Goal: Task Accomplishment & Management: Complete application form

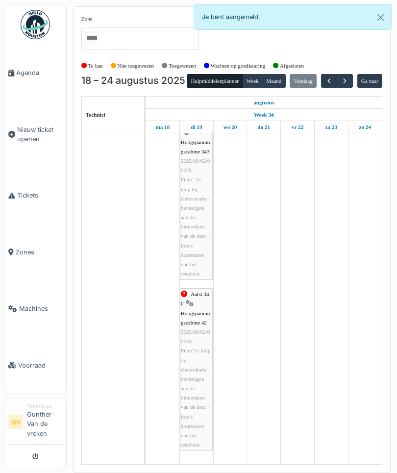
scroll to position [2225, 0]
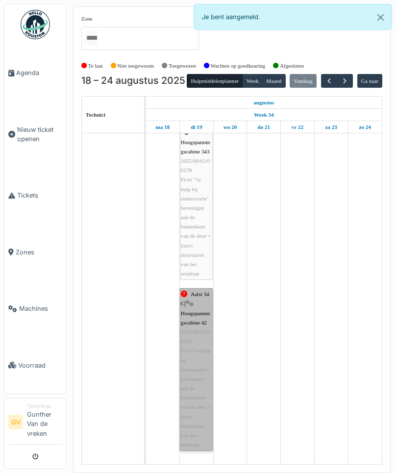
click at [195, 366] on link "Aalst 34 C | Hoogspanningscabine 42 2025/08/62/00276 Picto"1e hulp bij electrok…" at bounding box center [196, 369] width 33 height 163
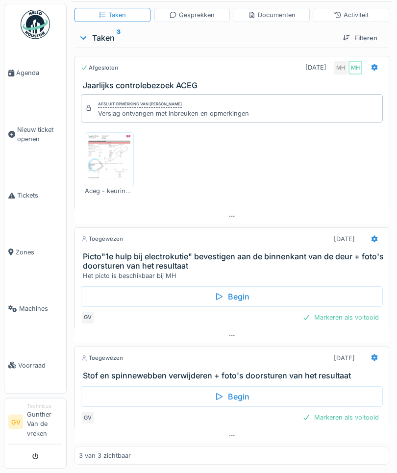
scroll to position [110, 0]
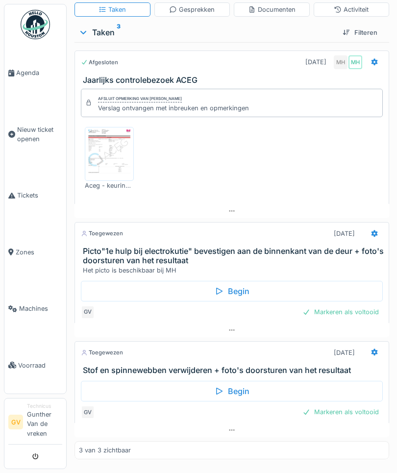
click at [368, 228] on div at bounding box center [374, 233] width 17 height 14
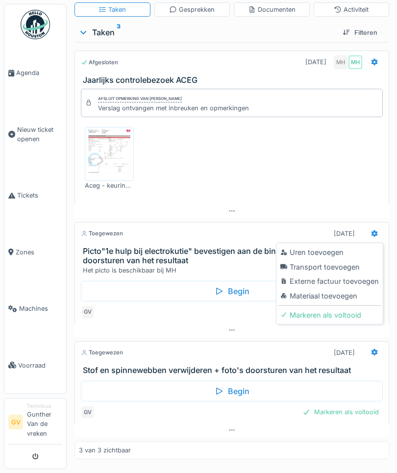
click at [328, 253] on div "Uren toevoegen" at bounding box center [329, 252] width 102 height 15
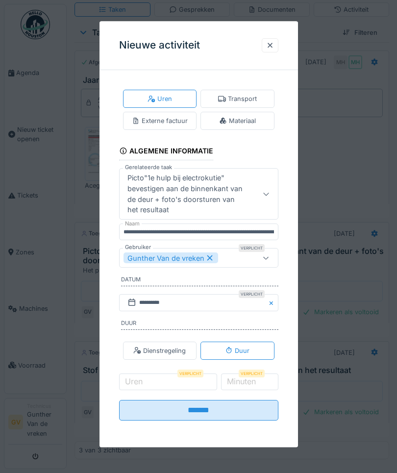
click at [268, 311] on button "Close" at bounding box center [272, 302] width 11 height 17
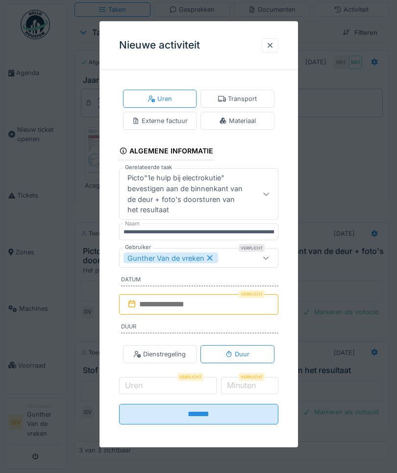
click at [150, 310] on input "text" at bounding box center [198, 304] width 159 height 21
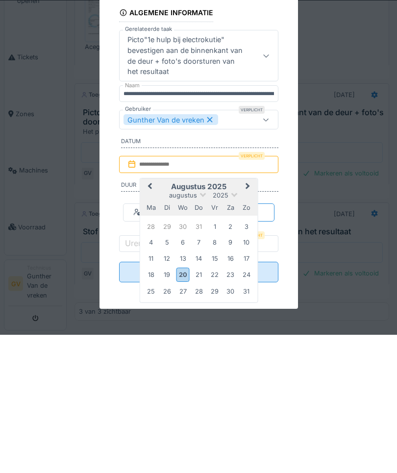
click at [164, 406] on div "19" at bounding box center [166, 412] width 13 height 13
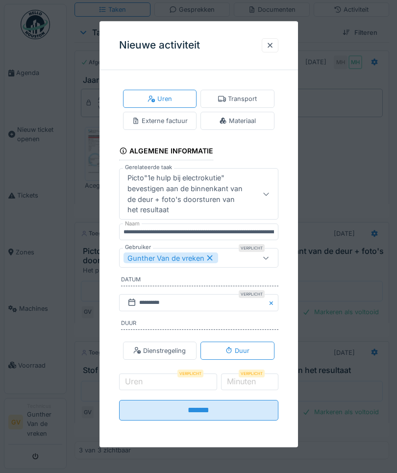
click at [267, 50] on div at bounding box center [270, 45] width 8 height 9
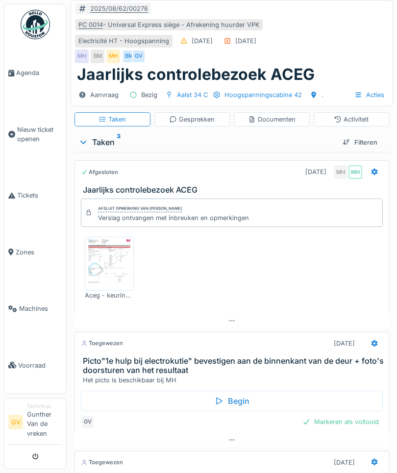
scroll to position [1, 0]
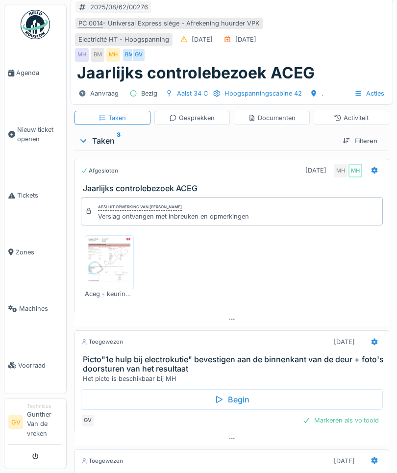
click at [34, 77] on span "Agenda" at bounding box center [39, 72] width 46 height 9
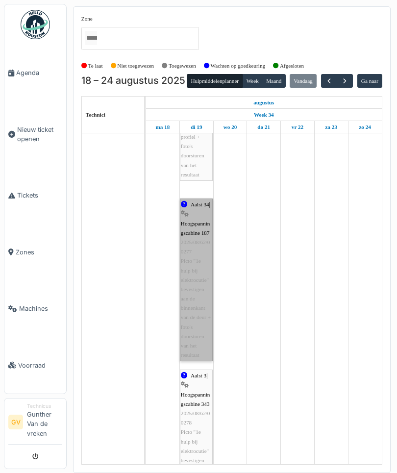
click at [195, 295] on link "Aalst 34 | Hoogspanningscabine 187 2025/08/62/00277 Picto "1e hulp bij elektroc…" at bounding box center [196, 279] width 33 height 163
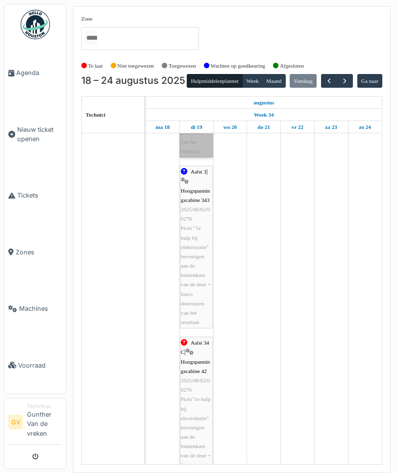
scroll to position [2164, 0]
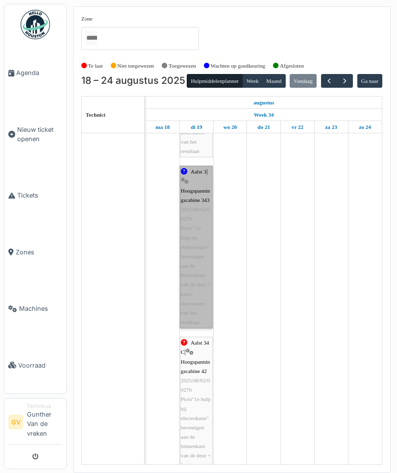
click at [197, 271] on link "Aalst 3 | Hoogspanningscabine 343 2025/08/62/00278 Picto "1e hulp bij elektrocu…" at bounding box center [196, 247] width 33 height 163
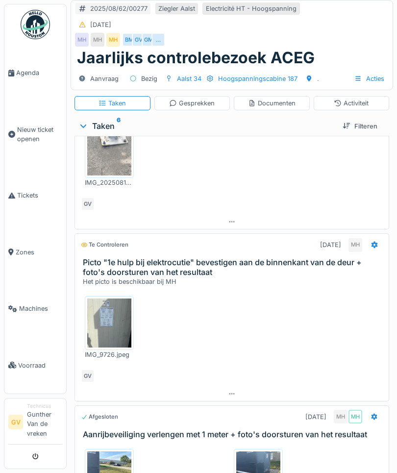
scroll to position [412, 0]
click at [376, 243] on icon at bounding box center [374, 245] width 6 height 7
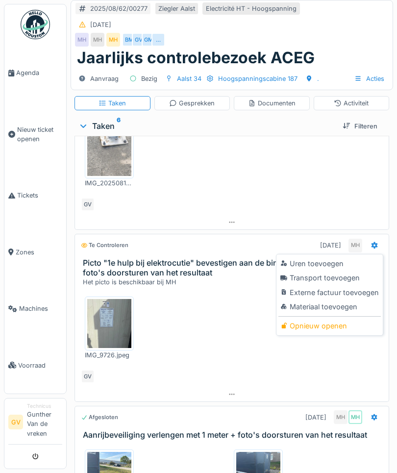
click at [331, 263] on div "Uren toevoegen" at bounding box center [329, 263] width 102 height 15
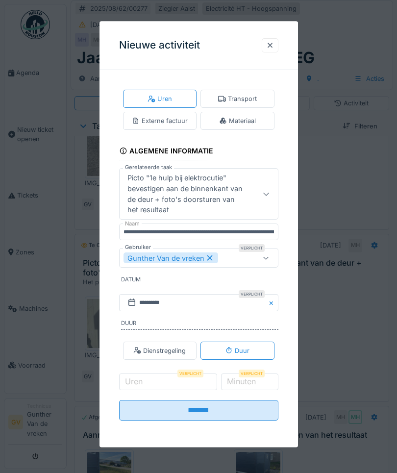
click at [133, 304] on icon at bounding box center [132, 302] width 10 height 8
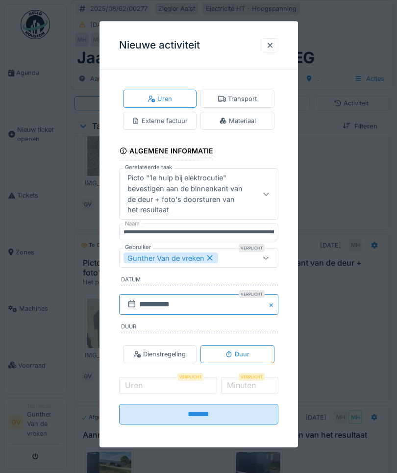
click at [153, 305] on input "**********" at bounding box center [198, 304] width 159 height 21
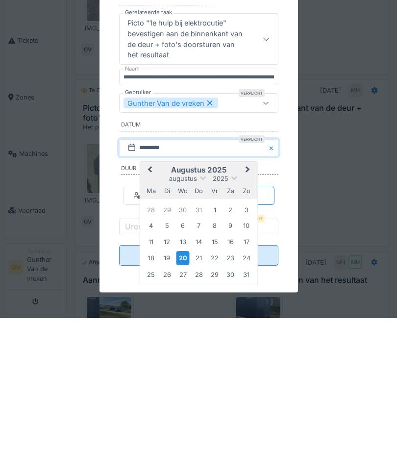
click at [167, 406] on div "19" at bounding box center [166, 412] width 13 height 13
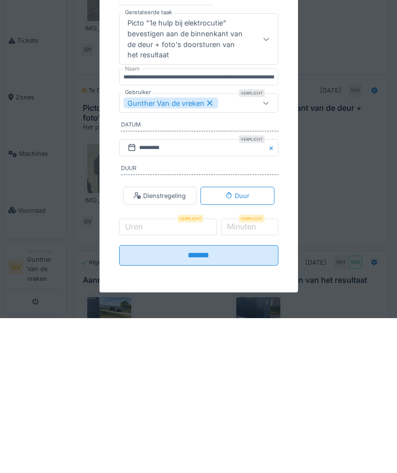
scroll to position [155, 0]
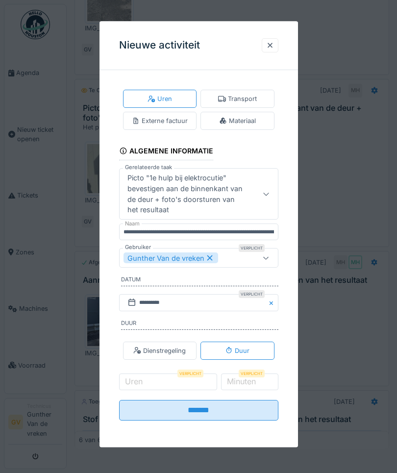
click at [140, 386] on label "Uren" at bounding box center [134, 382] width 22 height 12
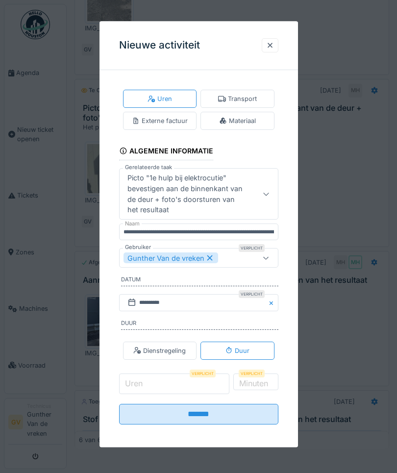
click at [140, 386] on input "Uren" at bounding box center [174, 383] width 111 height 21
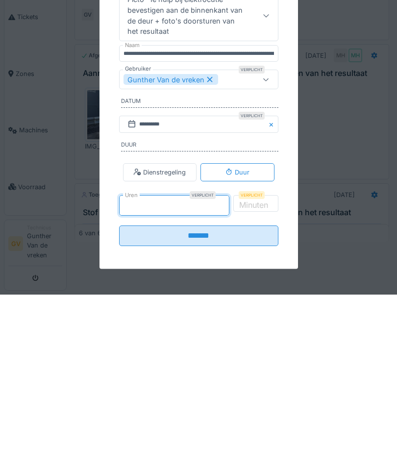
type input "*"
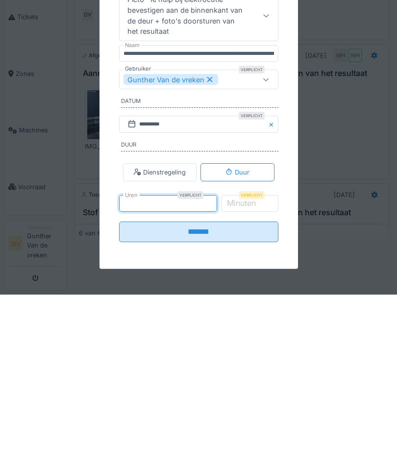
click at [256, 376] on label "Minuten" at bounding box center [241, 382] width 33 height 12
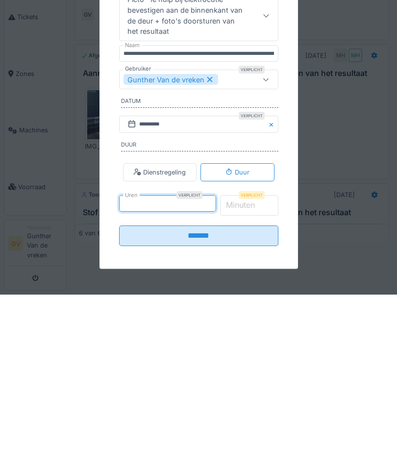
click at [256, 373] on input "*" at bounding box center [249, 383] width 58 height 21
type input "*"
type input "**"
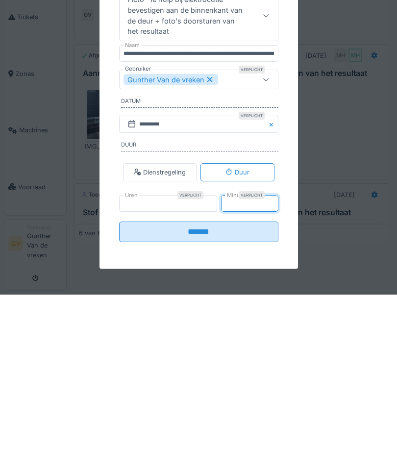
click at [164, 400] on input "*******" at bounding box center [198, 410] width 159 height 21
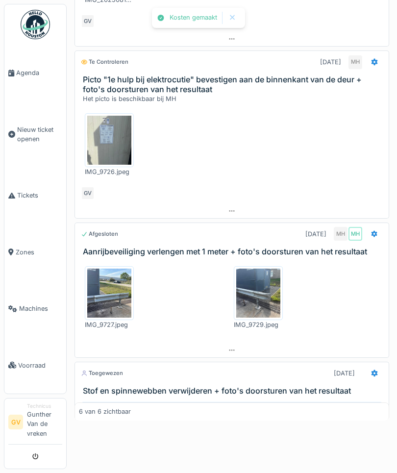
scroll to position [167, 0]
click at [374, 231] on icon at bounding box center [374, 234] width 8 height 6
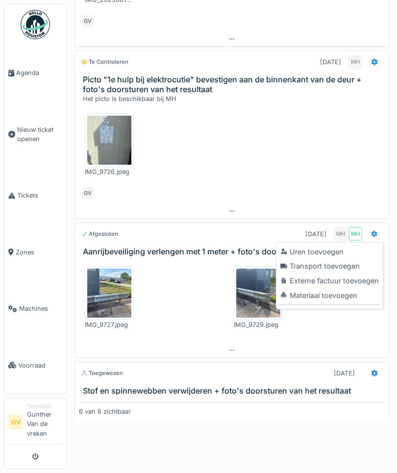
click at [321, 253] on div "Uren toevoegen" at bounding box center [329, 251] width 102 height 15
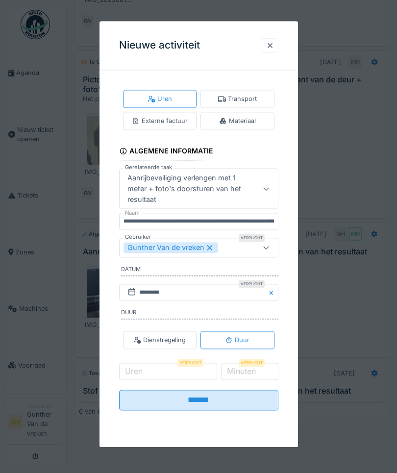
click at [264, 254] on div at bounding box center [266, 247] width 24 height 19
click at [156, 280] on input "Gebruiker" at bounding box center [198, 275] width 146 height 21
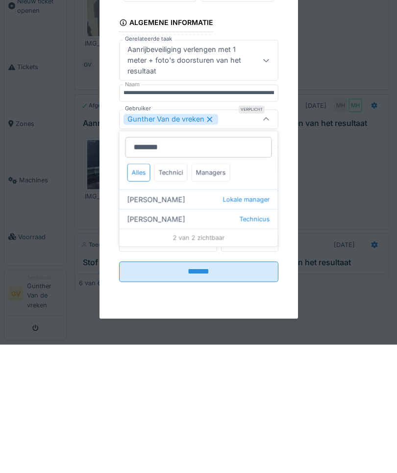
type input "********"
click at [143, 337] on div "Geert Massaer Technicus" at bounding box center [199, 347] width 158 height 20
type input "*********"
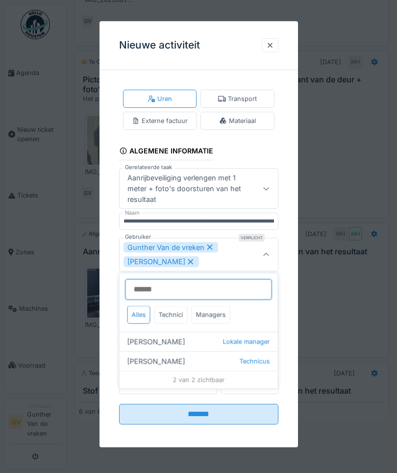
click at [150, 292] on input "Gebruiker" at bounding box center [198, 289] width 146 height 21
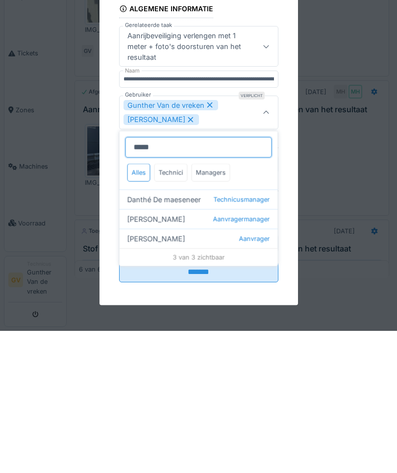
type input "*****"
click at [137, 332] on div "Danthé De maeseneer Technicusmanager" at bounding box center [199, 342] width 158 height 20
type input "**********"
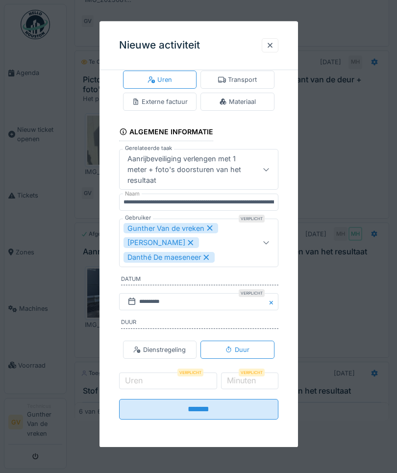
scroll to position [20, 0]
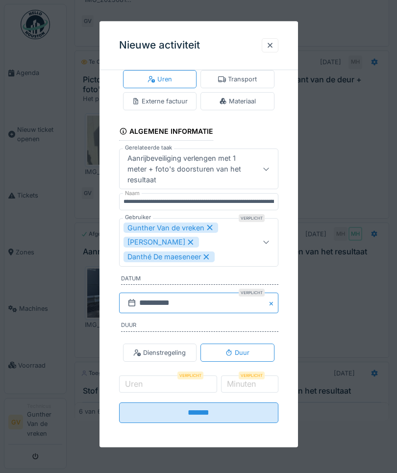
click at [125, 299] on input "**********" at bounding box center [198, 303] width 159 height 21
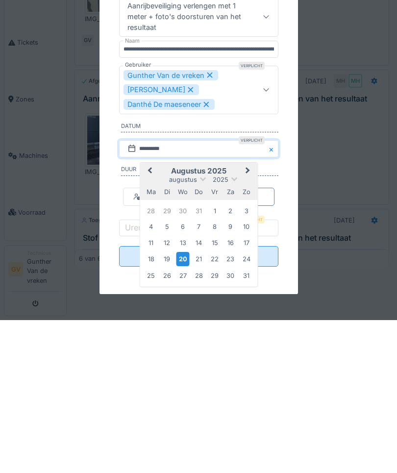
click at [167, 405] on div "19" at bounding box center [166, 411] width 13 height 13
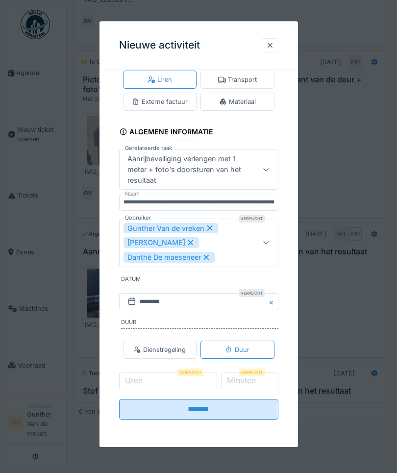
click at [141, 383] on label "Uren" at bounding box center [134, 381] width 22 height 12
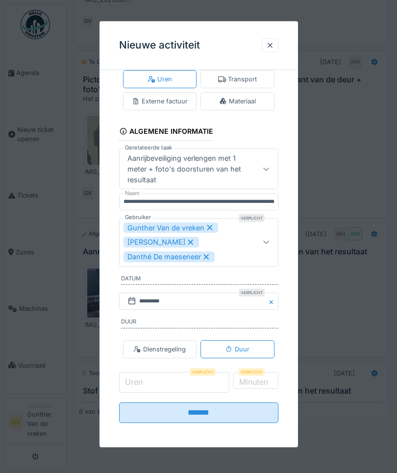
click at [141, 383] on input "Uren" at bounding box center [174, 382] width 111 height 21
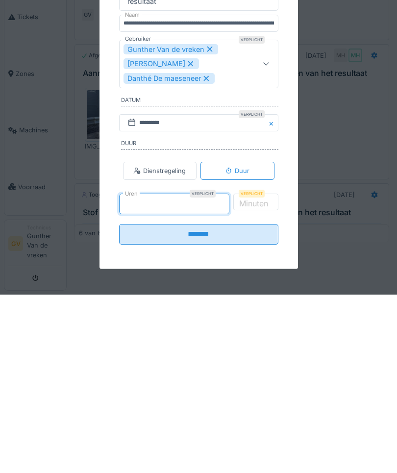
type input "*"
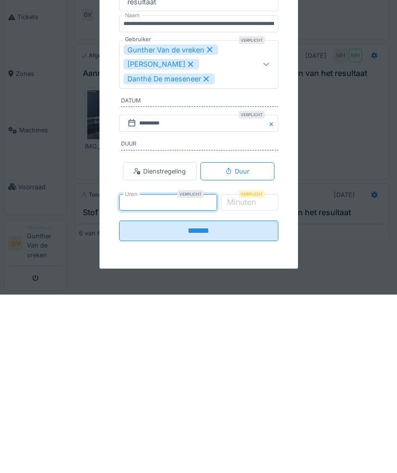
click at [258, 375] on label "Minuten" at bounding box center [241, 381] width 33 height 12
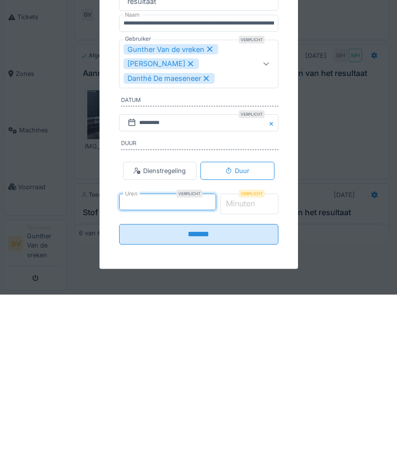
click at [262, 372] on input "*" at bounding box center [249, 382] width 58 height 21
type input "**"
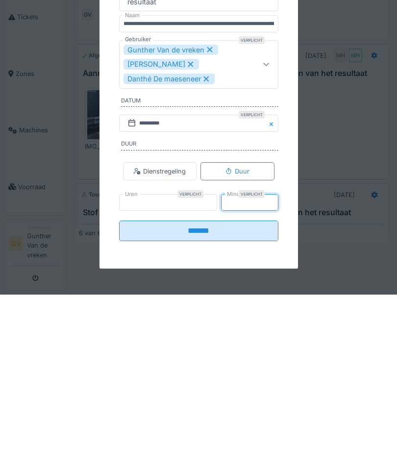
click at [164, 399] on input "*******" at bounding box center [198, 409] width 159 height 21
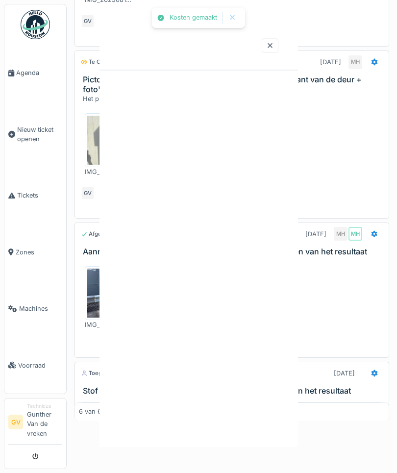
scroll to position [0, 0]
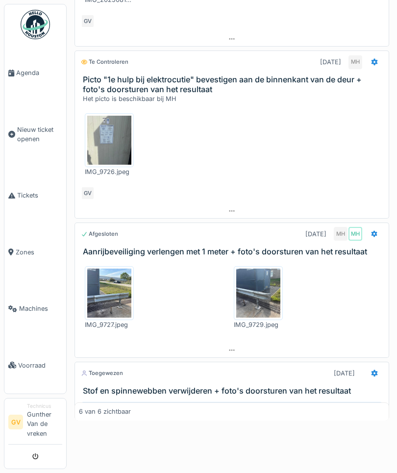
click at [374, 231] on icon at bounding box center [374, 233] width 6 height 7
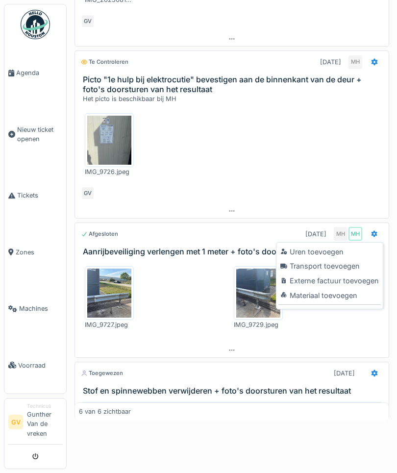
click at [333, 297] on div "Materiaal toevoegen" at bounding box center [329, 295] width 102 height 15
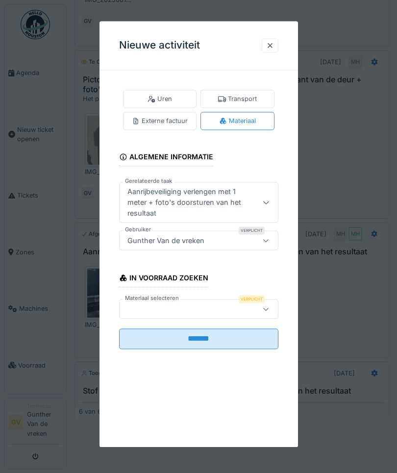
click at [138, 312] on div at bounding box center [186, 309] width 127 height 11
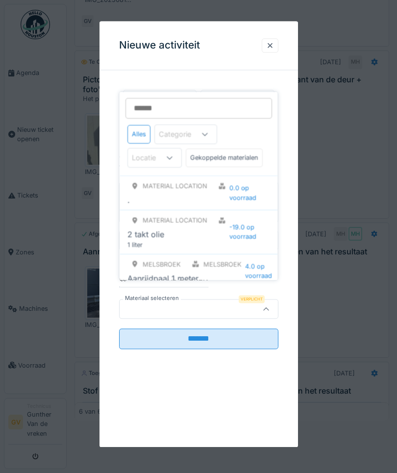
click at [143, 106] on input "Materiaal selecteren" at bounding box center [198, 108] width 146 height 21
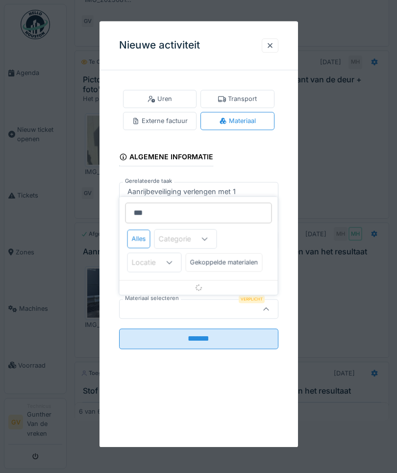
type input "****"
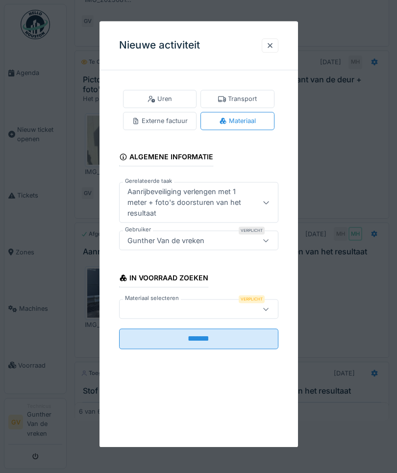
click at [269, 49] on div at bounding box center [270, 45] width 8 height 9
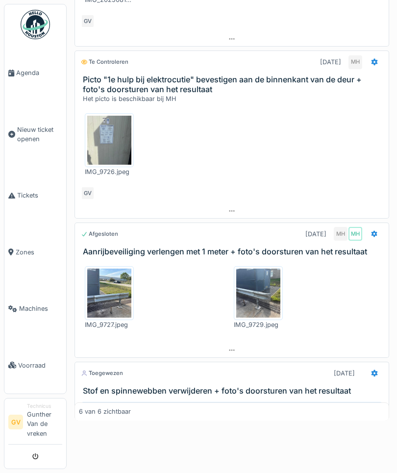
click at [377, 236] on div at bounding box center [374, 234] width 17 height 14
click at [332, 332] on div "IMG_9727.jpeg IMG_9729.jpeg" at bounding box center [232, 297] width 302 height 79
click at [181, 252] on h3 "Aanrijbeveiliging verlengen met 1 meter + foto's doorsturen van het resultaat" at bounding box center [234, 251] width 302 height 9
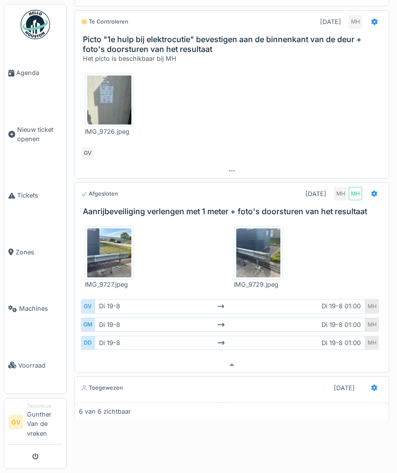
scroll to position [467, 0]
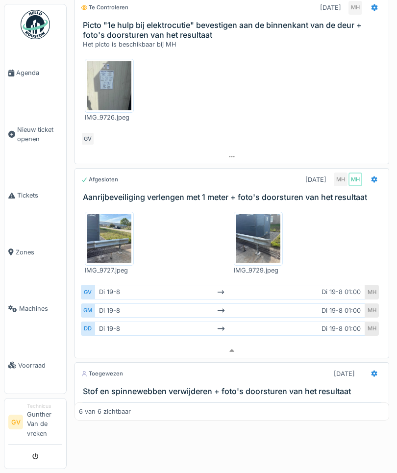
click at [162, 197] on h3 "Aanrijbeveiliging verlengen met 1 meter + foto's doorsturen van het resultaat" at bounding box center [234, 196] width 302 height 9
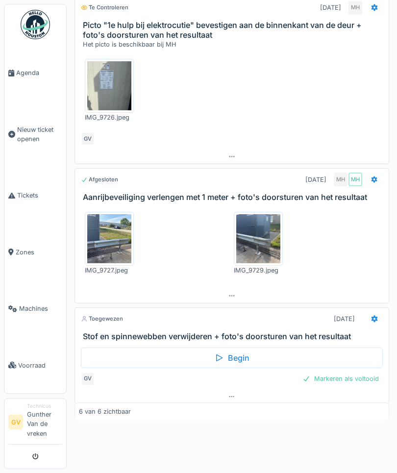
click at [177, 220] on div "IMG_9727.jpeg IMG_9729.jpeg" at bounding box center [232, 243] width 302 height 79
click at [223, 277] on div "Klik om uit te breiden" at bounding box center [232, 272] width 72 height 14
click at [171, 246] on div "IMG_9727.jpeg IMG_9729.jpeg" at bounding box center [232, 243] width 302 height 79
click at [149, 194] on h3 "Aanrijbeveiliging verlengen met 1 meter + foto's doorsturen van het resultaat" at bounding box center [234, 196] width 302 height 9
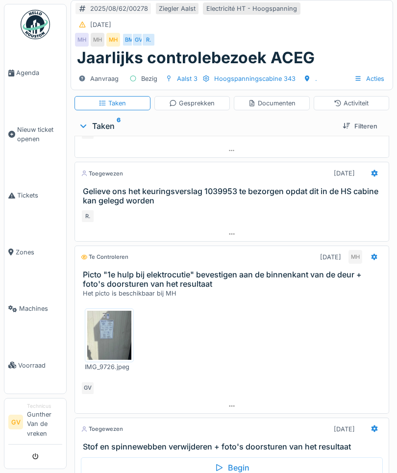
scroll to position [279, 0]
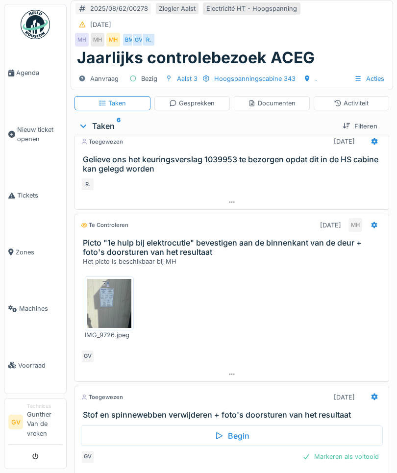
click at [371, 226] on div at bounding box center [374, 224] width 8 height 9
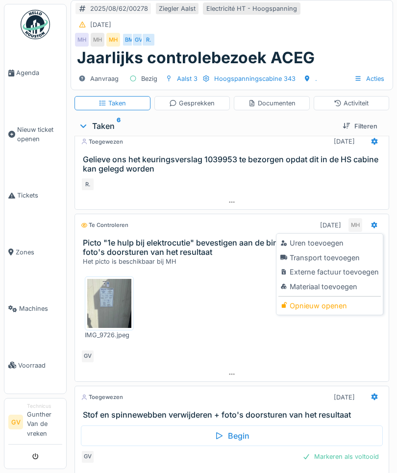
click at [291, 245] on div "Uren toevoegen" at bounding box center [329, 243] width 102 height 15
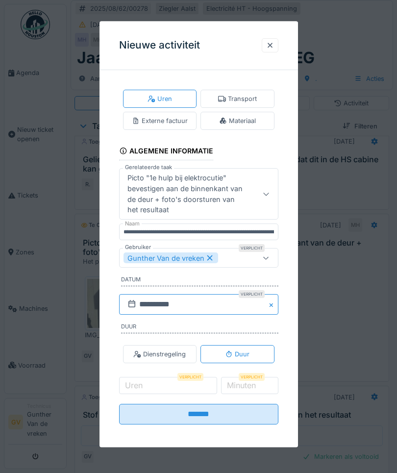
click at [158, 309] on input "**********" at bounding box center [198, 304] width 159 height 21
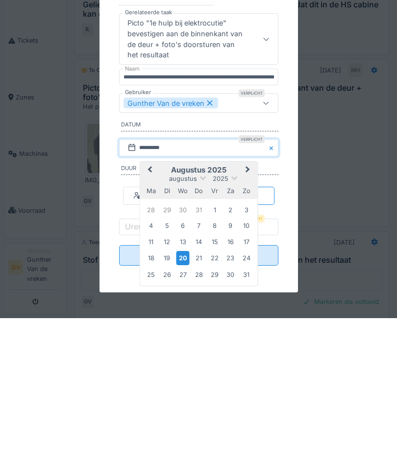
click at [165, 406] on div "19" at bounding box center [166, 412] width 13 height 13
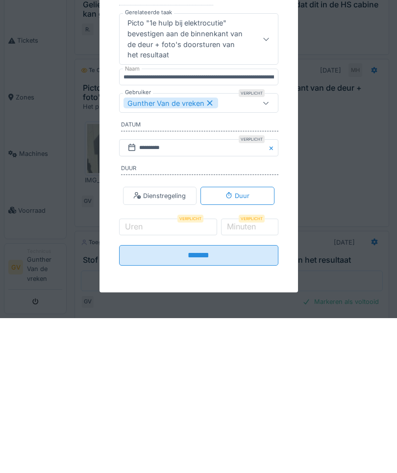
scroll to position [155, 0]
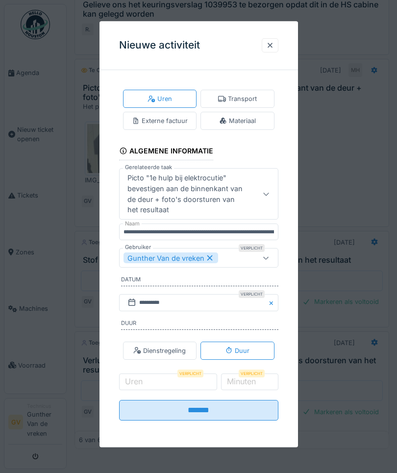
click at [151, 353] on div "Dienstregeling" at bounding box center [159, 350] width 52 height 9
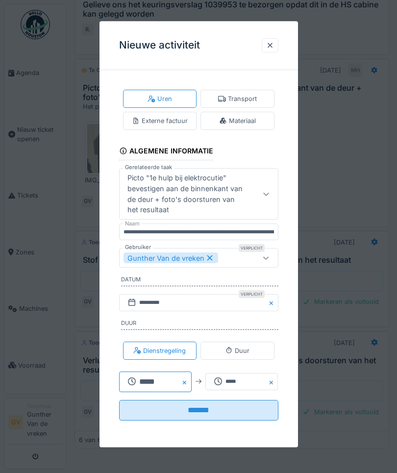
click at [152, 377] on input "*****" at bounding box center [155, 381] width 72 height 21
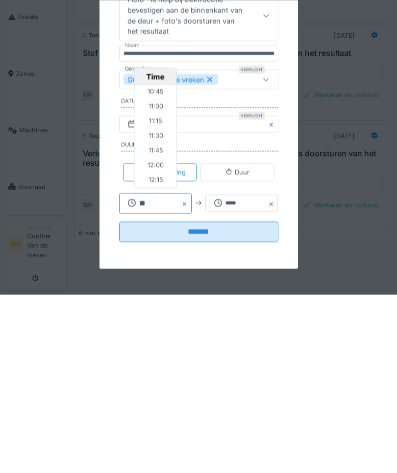
click at [164, 371] on input "**" at bounding box center [155, 381] width 72 height 21
type input "*"
click at [244, 371] on input "*****" at bounding box center [241, 381] width 72 height 21
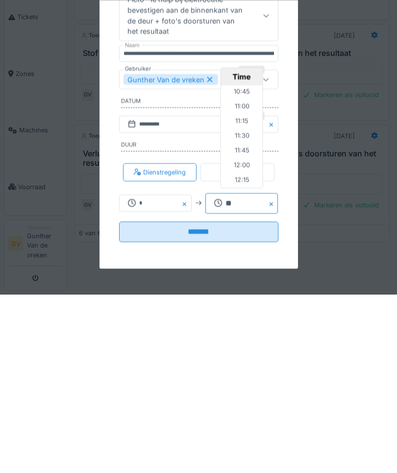
type input "*"
type input "**"
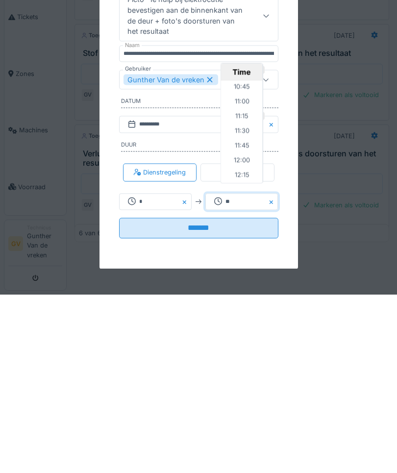
click at [192, 396] on input "*******" at bounding box center [198, 406] width 159 height 21
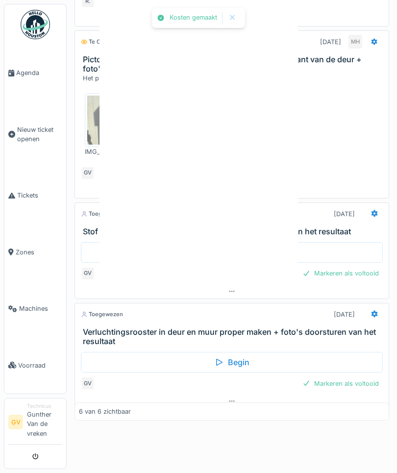
click at [160, 412] on div at bounding box center [198, 236] width 397 height 473
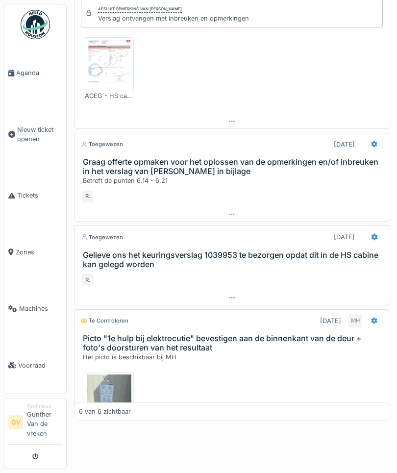
scroll to position [0, 0]
click at [20, 77] on span "Agenda" at bounding box center [39, 72] width 46 height 9
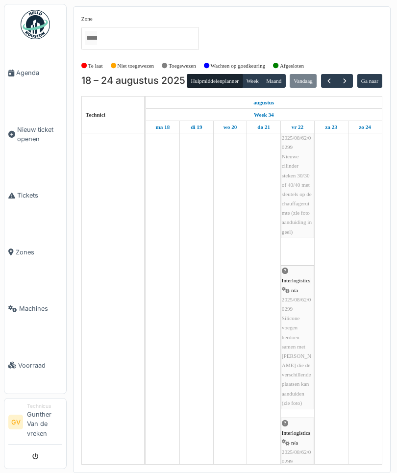
scroll to position [635, 0]
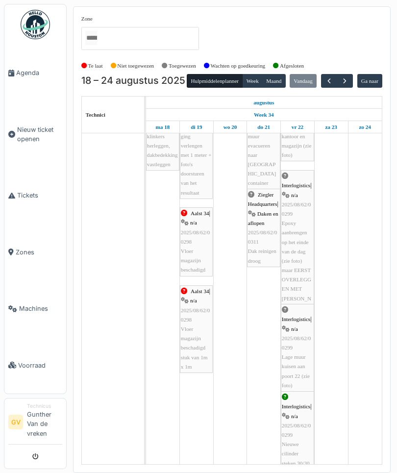
scroll to position [1106, 0]
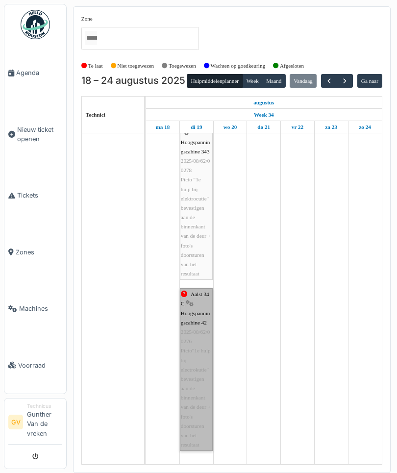
click at [195, 316] on link "Aalst 34 C | Hoogspanningscabine 42 2025/08/62/00276 Picto"1e hulp bij electrok…" at bounding box center [196, 369] width 33 height 163
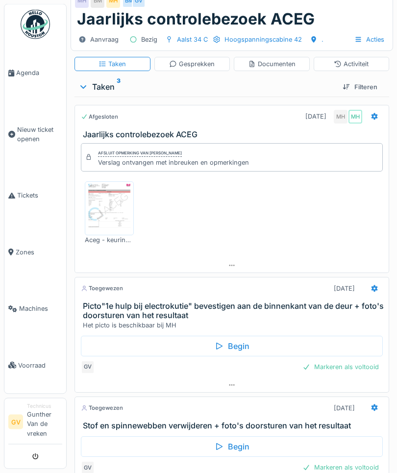
scroll to position [60, 0]
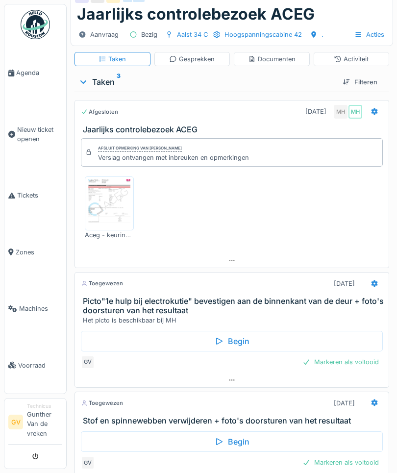
click at [374, 284] on div at bounding box center [374, 283] width 8 height 9
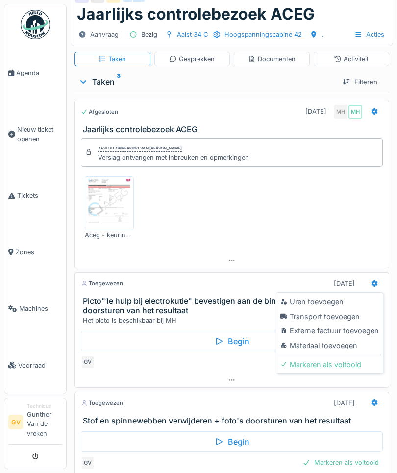
click at [334, 306] on div "Uren toevoegen" at bounding box center [329, 301] width 102 height 15
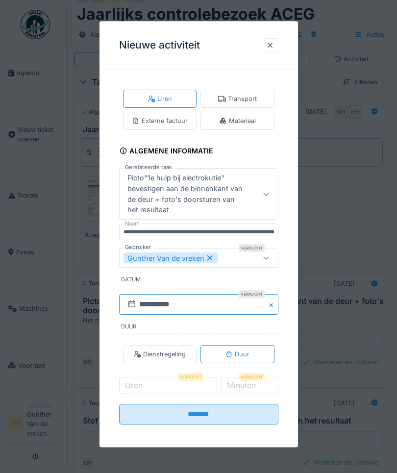
click at [171, 307] on input "**********" at bounding box center [198, 304] width 159 height 21
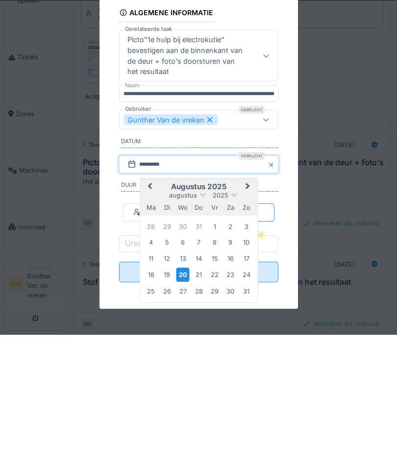
click at [165, 406] on div "19" at bounding box center [166, 412] width 13 height 13
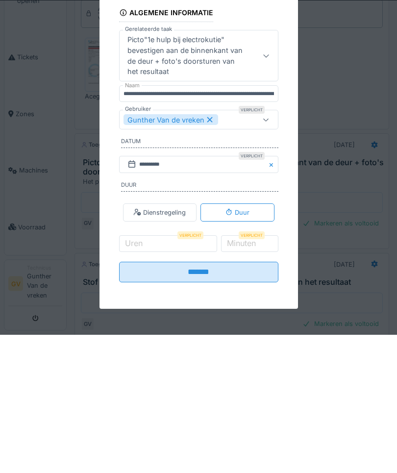
scroll to position [110, 0]
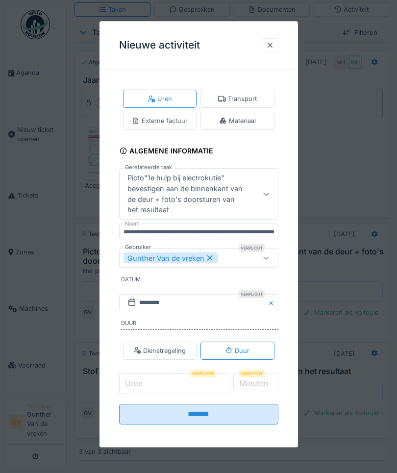
click at [153, 387] on input "Uren" at bounding box center [174, 383] width 111 height 21
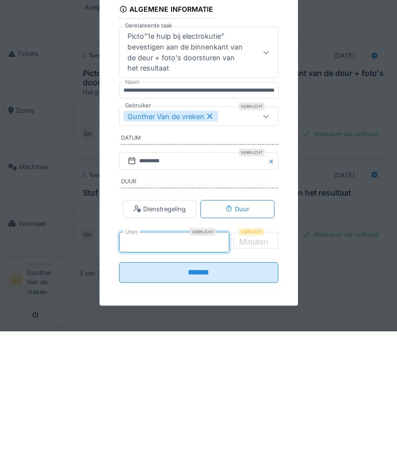
type input "*"
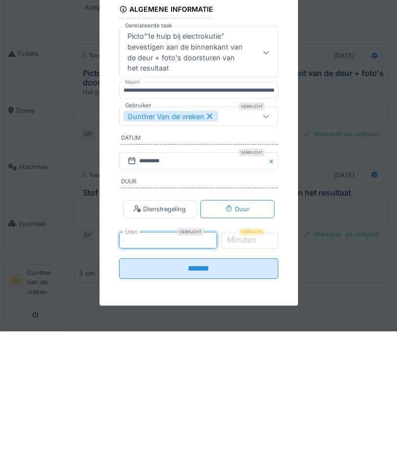
click at [258, 376] on label "Minuten" at bounding box center [241, 382] width 33 height 12
click at [259, 373] on input "*" at bounding box center [249, 383] width 58 height 21
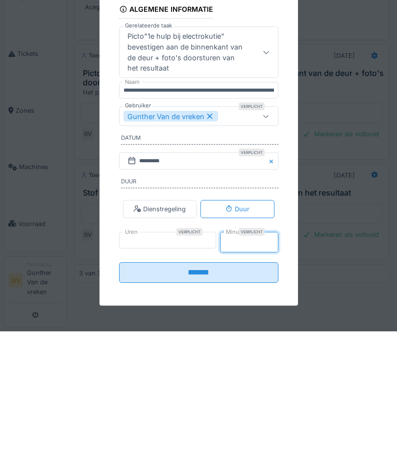
type input "*"
type input "**"
click at [161, 400] on input "*******" at bounding box center [198, 410] width 159 height 21
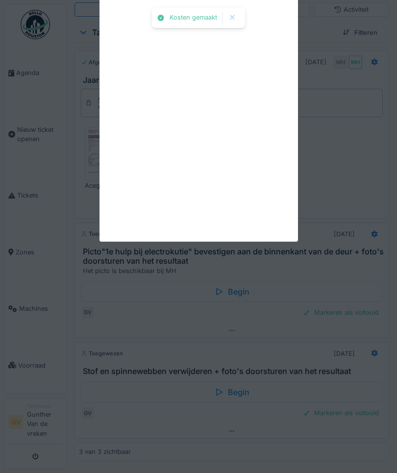
scroll to position [94, 0]
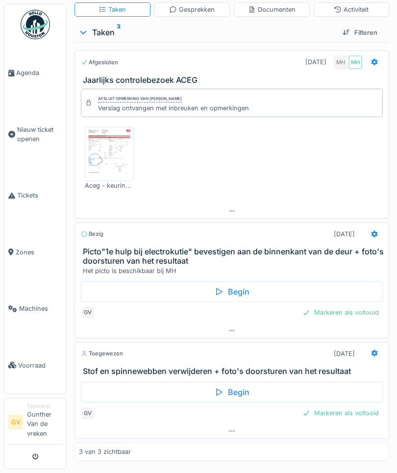
click at [22, 77] on span "Agenda" at bounding box center [39, 72] width 46 height 9
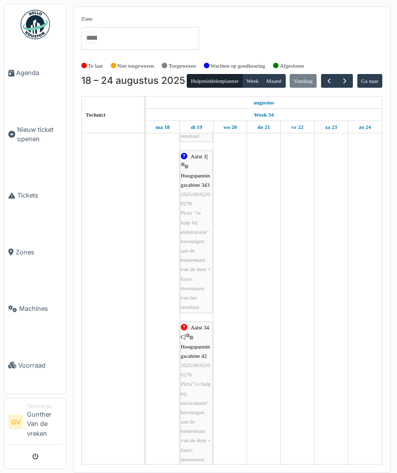
scroll to position [2078, 0]
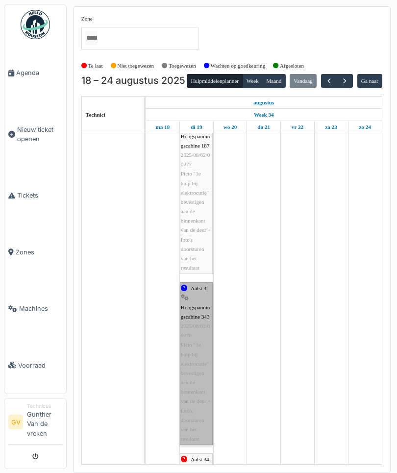
click at [197, 312] on link "Aalst 3 | Hoogspanningscabine 343 2025/08/62/00278 Picto "1e hulp bij elektrocu…" at bounding box center [196, 363] width 33 height 163
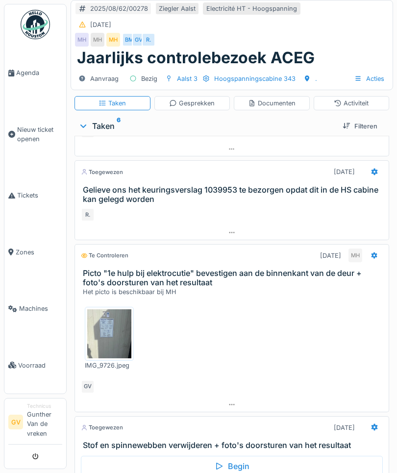
scroll to position [255, 0]
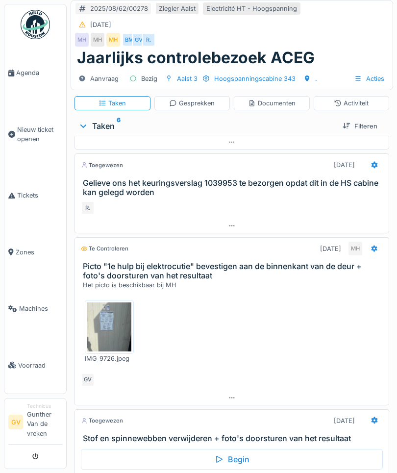
click at [376, 247] on icon at bounding box center [374, 248] width 8 height 6
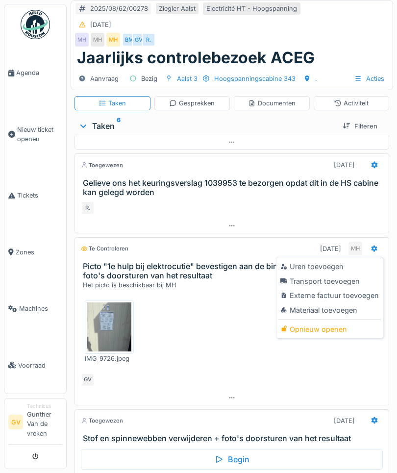
click at [342, 271] on div "Uren toevoegen" at bounding box center [329, 266] width 102 height 15
